Goal: Navigation & Orientation: Find specific page/section

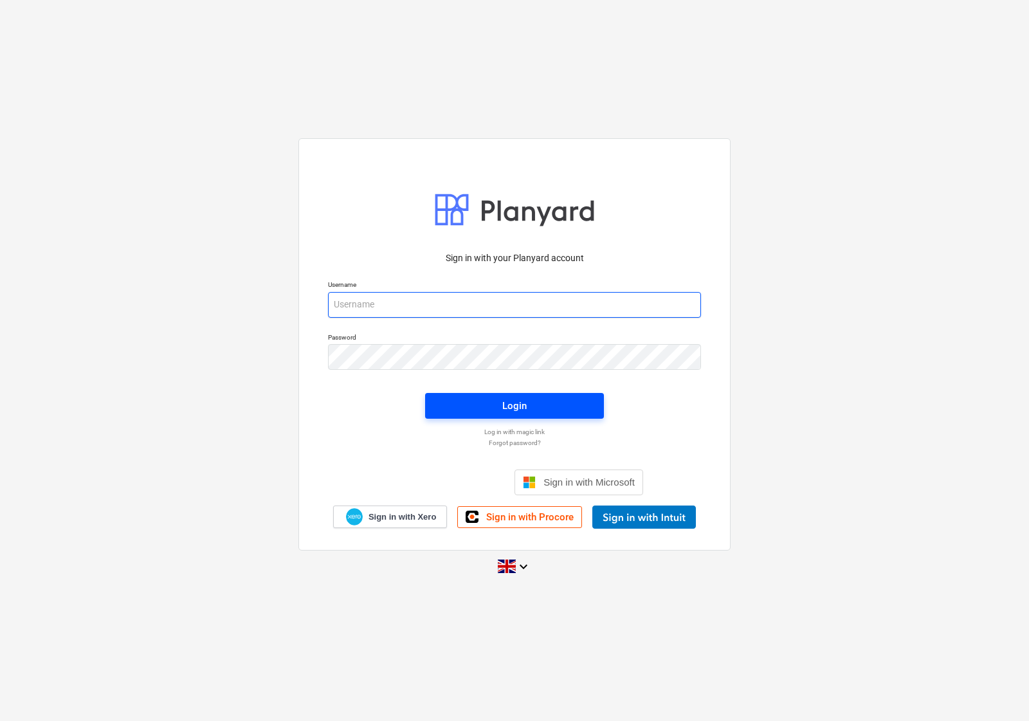
type input "[EMAIL_ADDRESS][DOMAIN_NAME]"
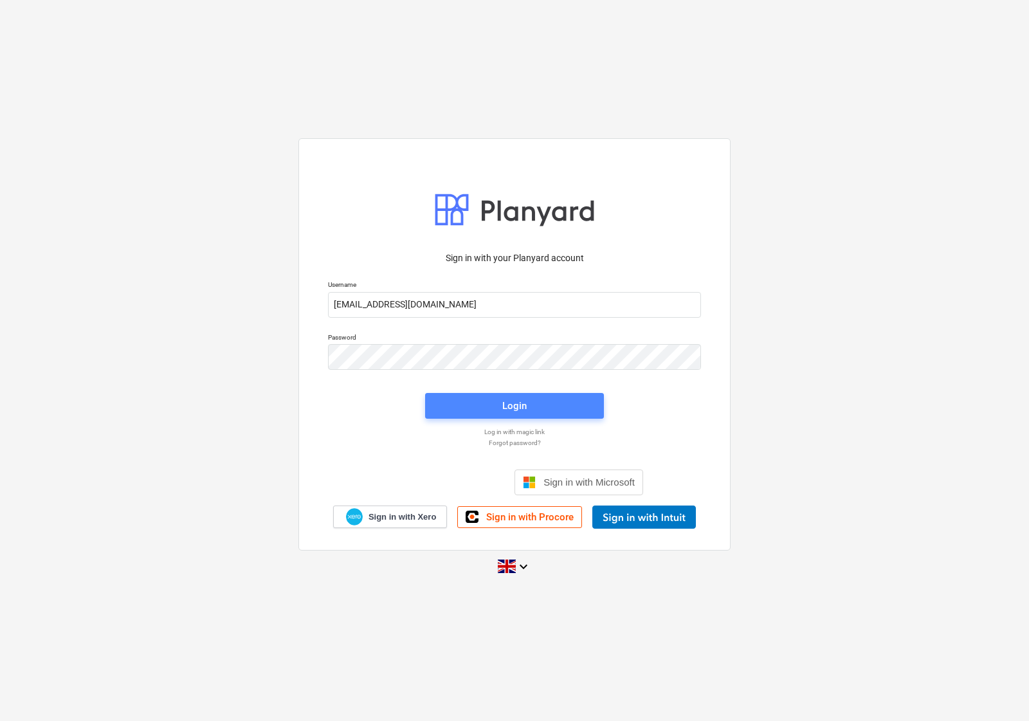
click at [480, 400] on span "Login" at bounding box center [515, 405] width 148 height 17
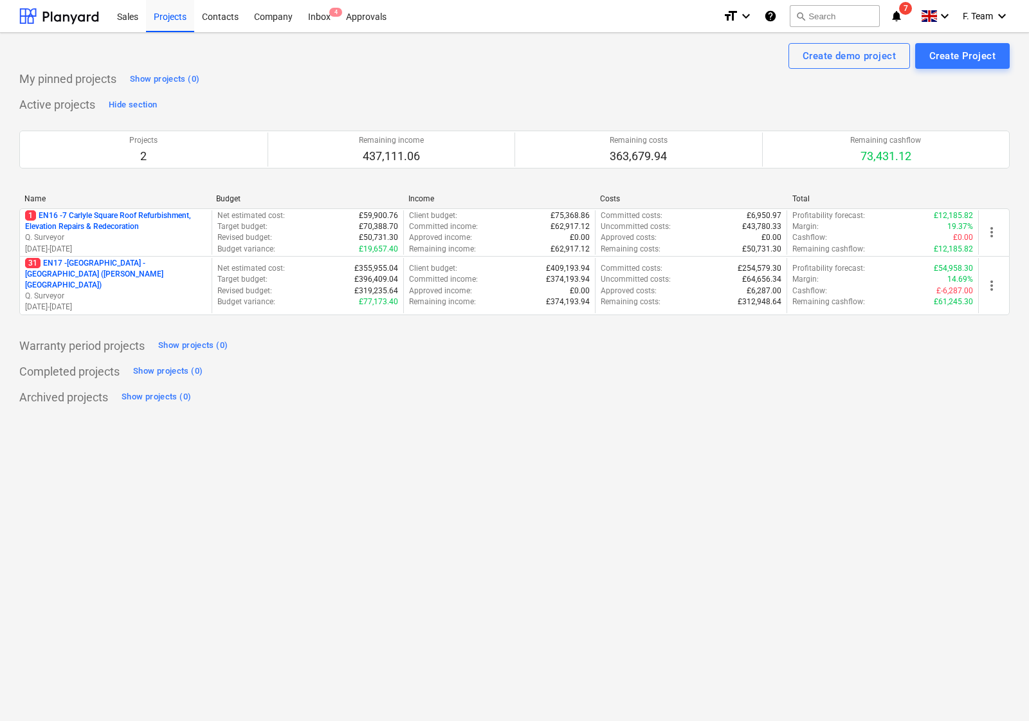
click at [904, 11] on span "7" at bounding box center [905, 8] width 13 height 13
click at [473, 68] on div "Create demo project Create Project" at bounding box center [514, 56] width 991 height 26
click at [226, 10] on div "Contacts" at bounding box center [220, 15] width 52 height 33
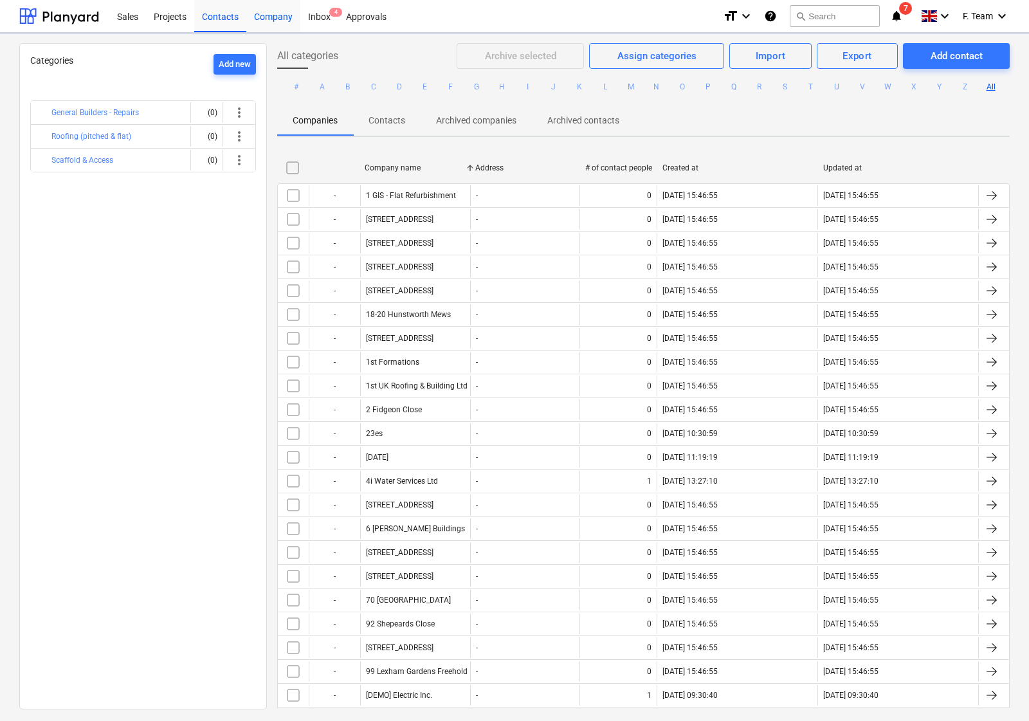
click at [274, 16] on div "Company" at bounding box center [273, 15] width 54 height 33
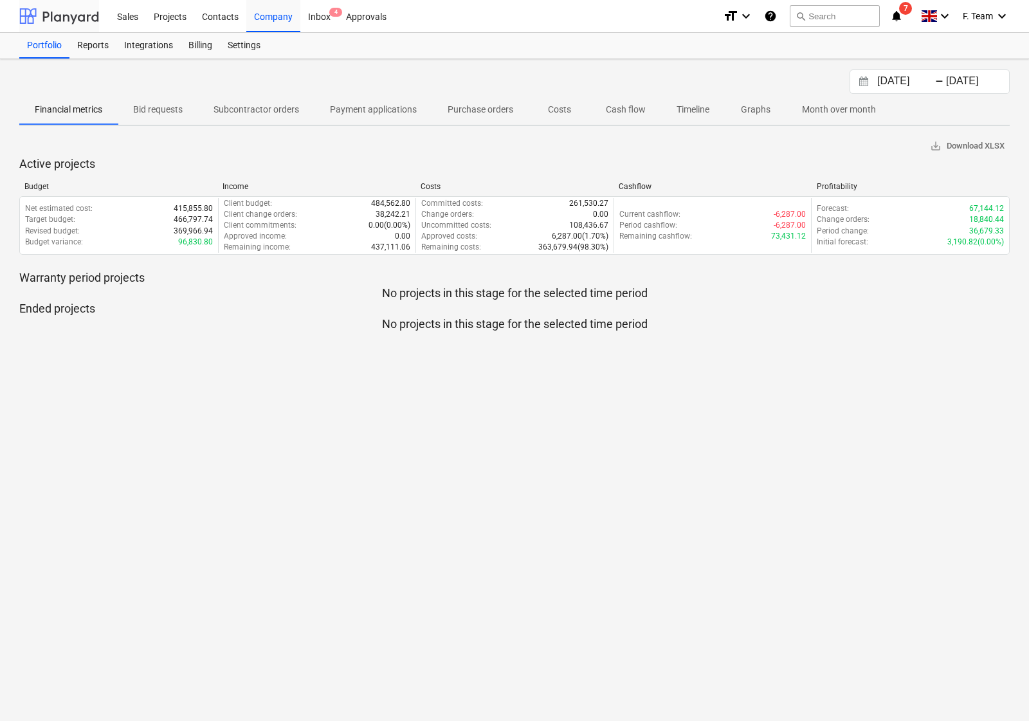
click at [56, 17] on div at bounding box center [59, 16] width 80 height 32
